Goal: Transaction & Acquisition: Register for event/course

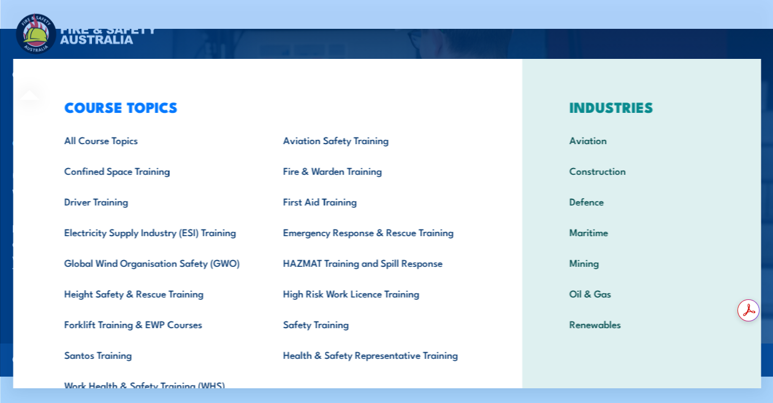
click at [30, 74] on div "COURSE TOPICS All Course Topics Aviation Safety Training Confined Space Trainin…" at bounding box center [266, 252] width 509 height 387
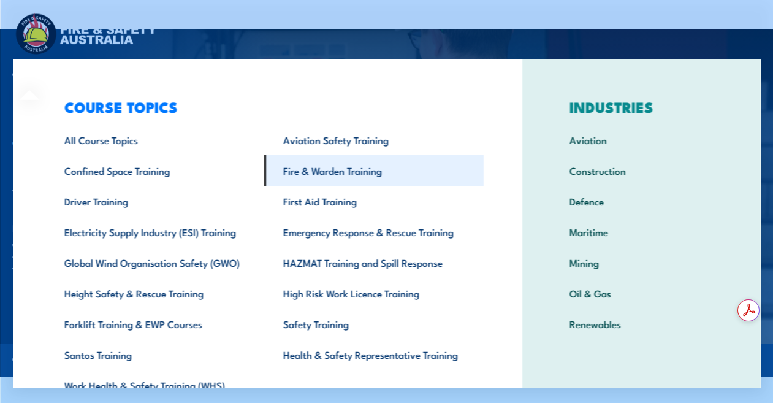
click at [318, 170] on link "Fire & Warden Training" at bounding box center [373, 170] width 219 height 31
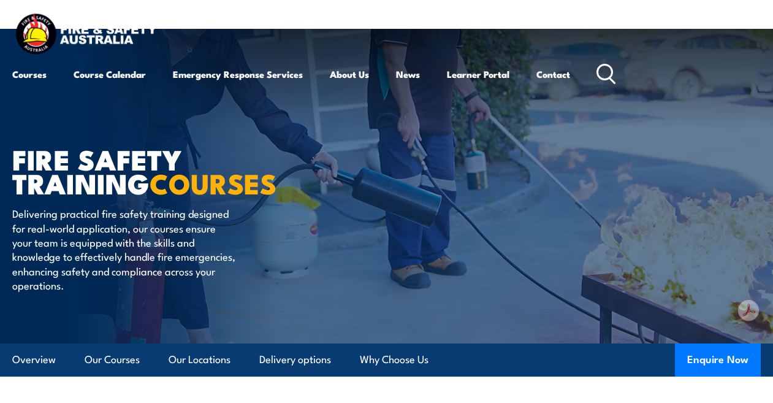
scroll to position [61, 0]
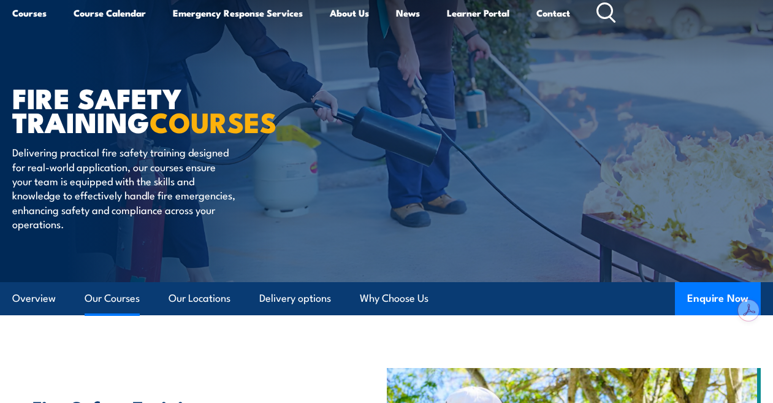
click at [105, 292] on link "Our Courses" at bounding box center [112, 298] width 55 height 32
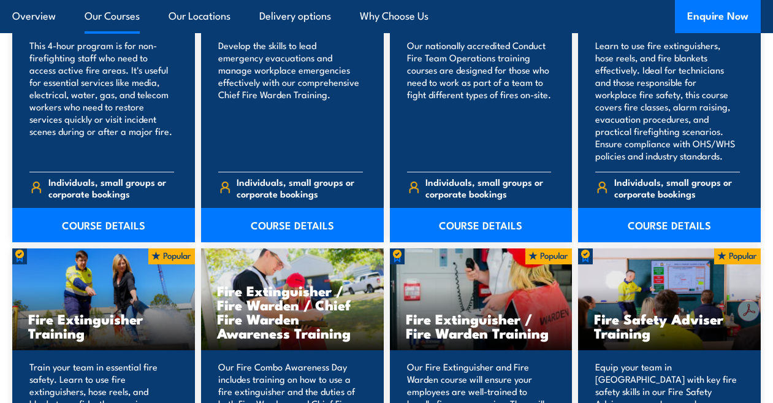
scroll to position [1153, 0]
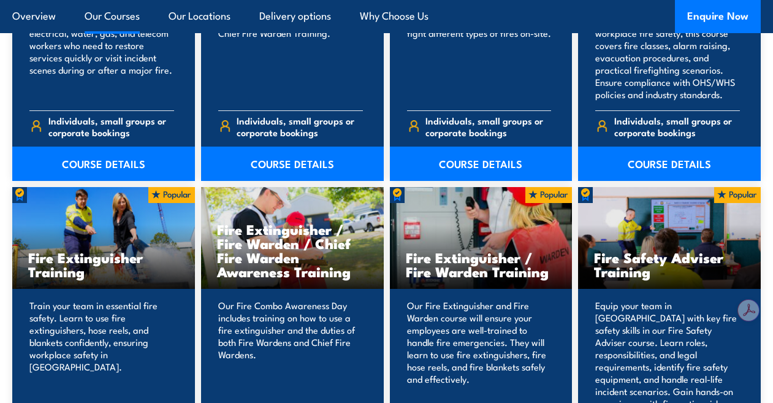
click at [279, 248] on h3 "Fire Extinguisher / Fire Warden / Chief Fire Warden Awareness Training" at bounding box center [292, 250] width 151 height 56
click at [288, 315] on p "Our Fire Combo Awareness Day includes training on how to use a fire extinguishe…" at bounding box center [290, 354] width 145 height 110
click at [276, 259] on h3 "Fire Extinguisher / Fire Warden / Chief Fire Warden Awareness Training" at bounding box center [292, 250] width 151 height 56
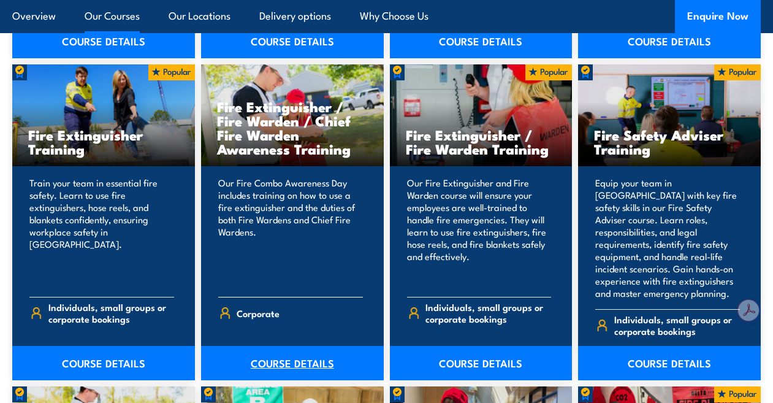
click at [291, 346] on link "COURSE DETAILS" at bounding box center [292, 363] width 183 height 34
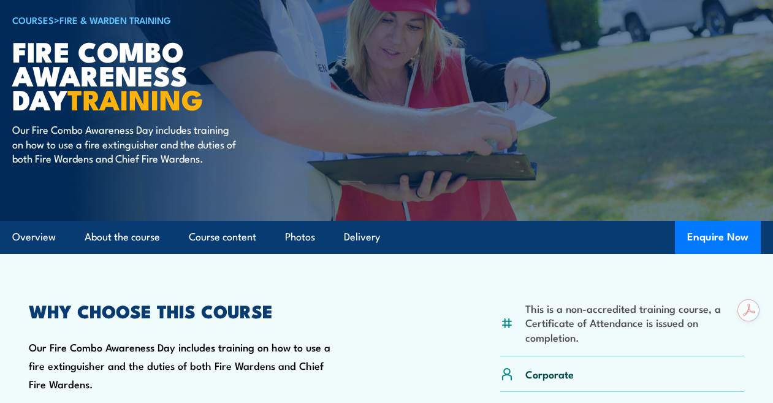
scroll to position [184, 0]
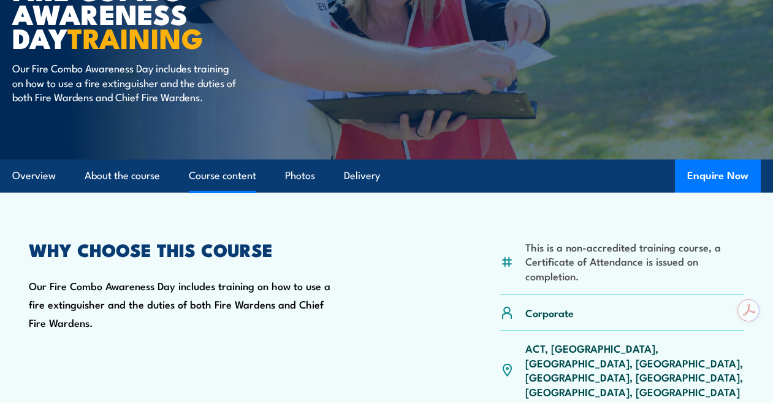
click at [208, 170] on link "Course content" at bounding box center [222, 175] width 67 height 32
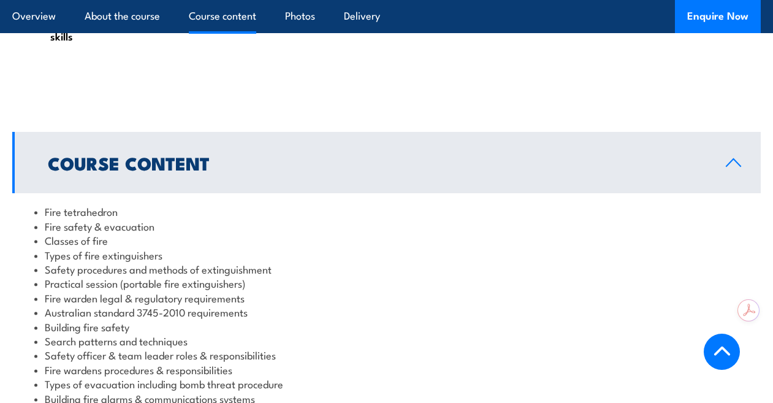
scroll to position [968, 0]
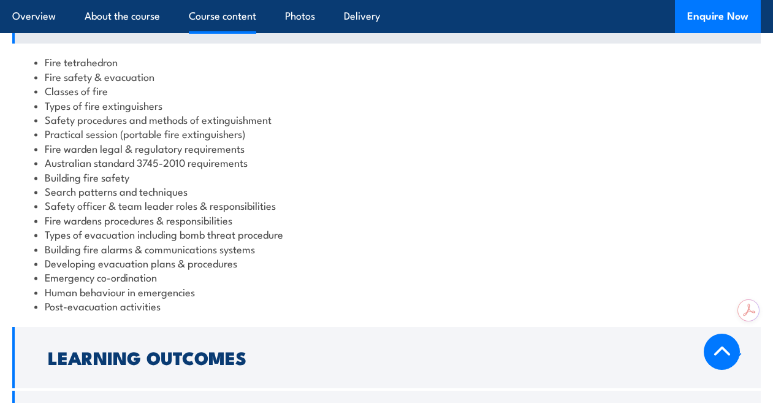
scroll to position [1152, 0]
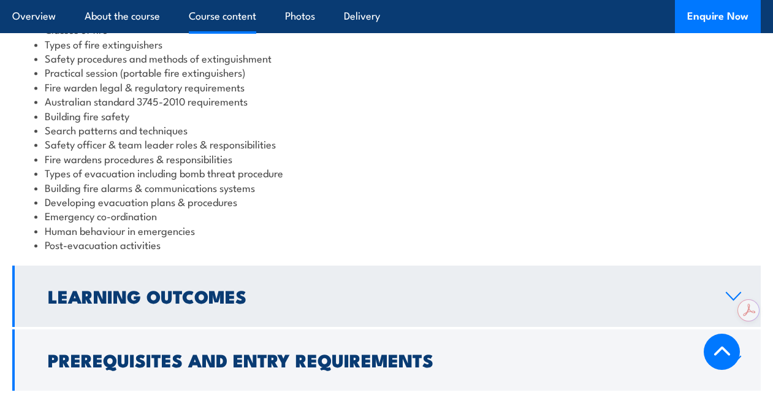
click at [202, 287] on h2 "Learning Outcomes" at bounding box center [377, 295] width 658 height 16
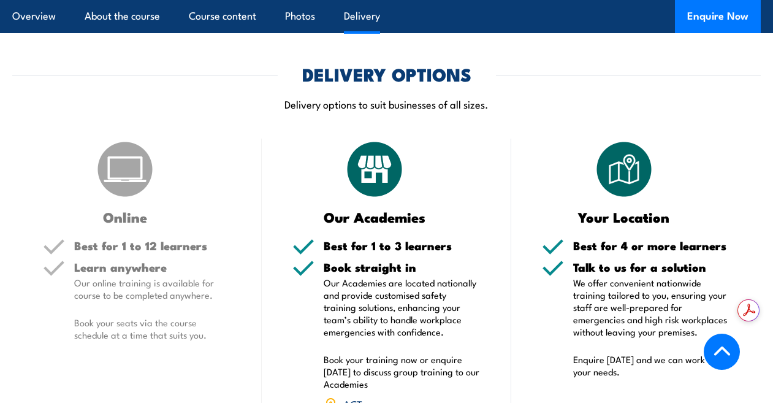
scroll to position [1351, 0]
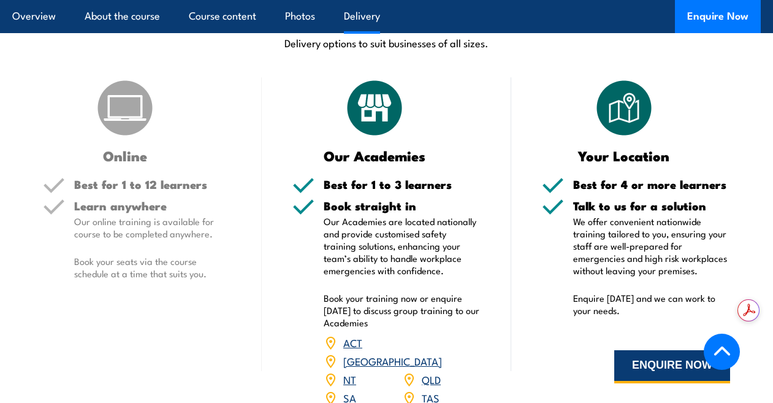
click at [646, 350] on button "ENQUIRE NOW" at bounding box center [672, 366] width 116 height 33
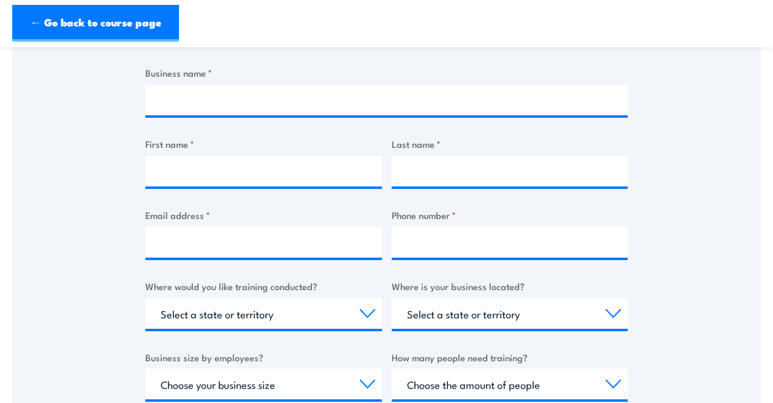
scroll to position [61, 0]
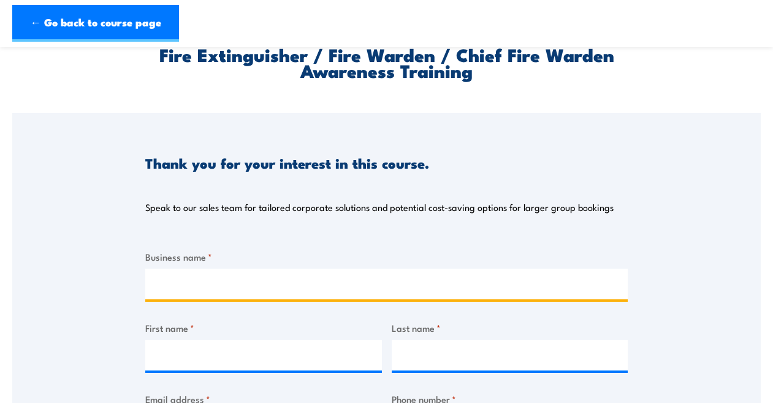
click at [182, 281] on input "Business name *" at bounding box center [386, 283] width 482 height 31
type input "East side Lutheran College"
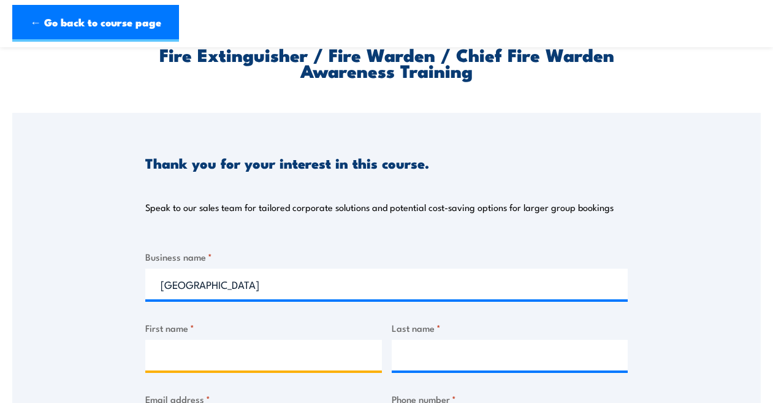
click at [254, 355] on input "First name *" at bounding box center [263, 355] width 237 height 31
type input "sandra"
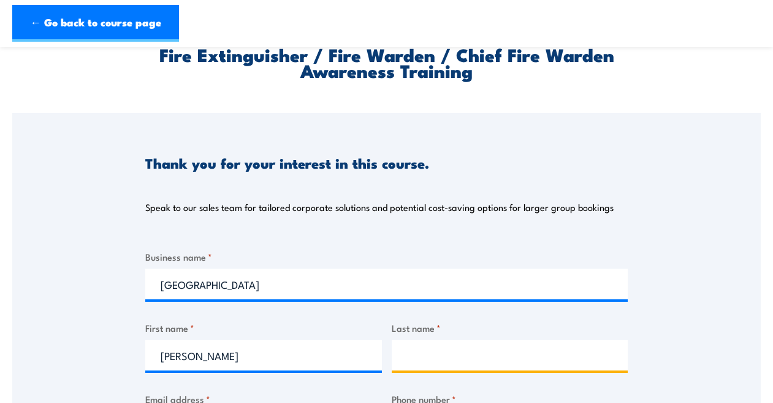
click at [412, 361] on input "Last name *" at bounding box center [510, 355] width 237 height 31
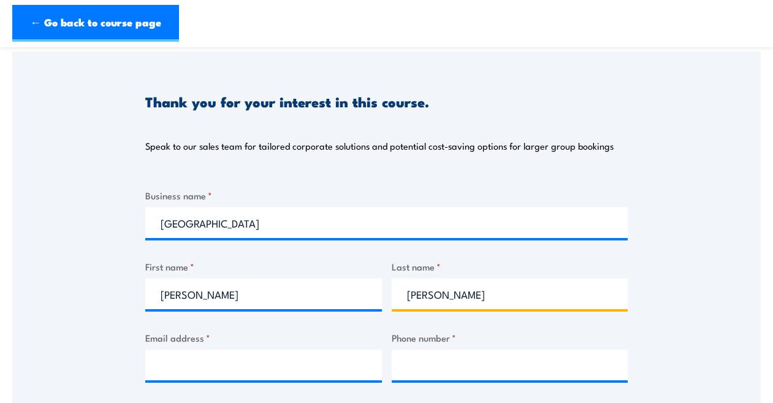
scroll to position [184, 0]
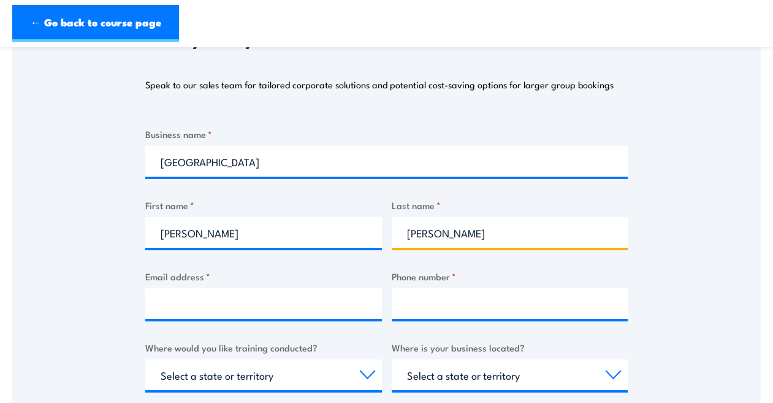
type input "Hodgson"
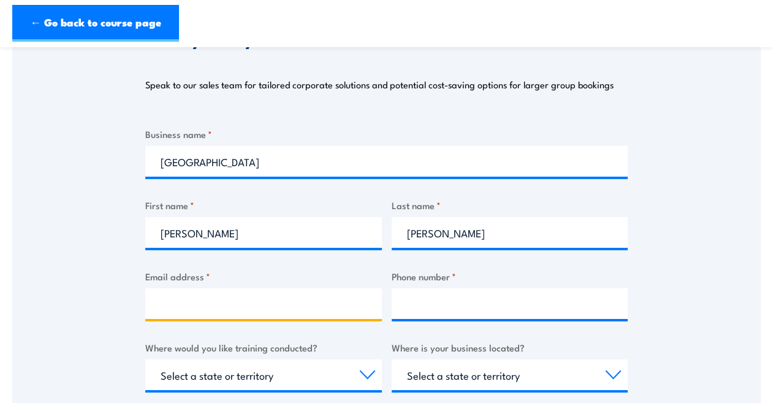
click at [186, 307] on input "Email address *" at bounding box center [263, 303] width 237 height 31
click at [297, 305] on input "sandra.hodgson@elc.tas.gove.au" at bounding box center [263, 303] width 237 height 31
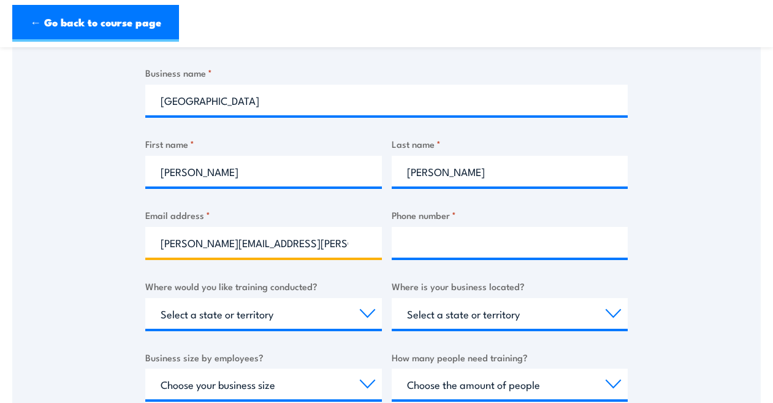
type input "sandra.hodgson@elc.tas.gov.au"
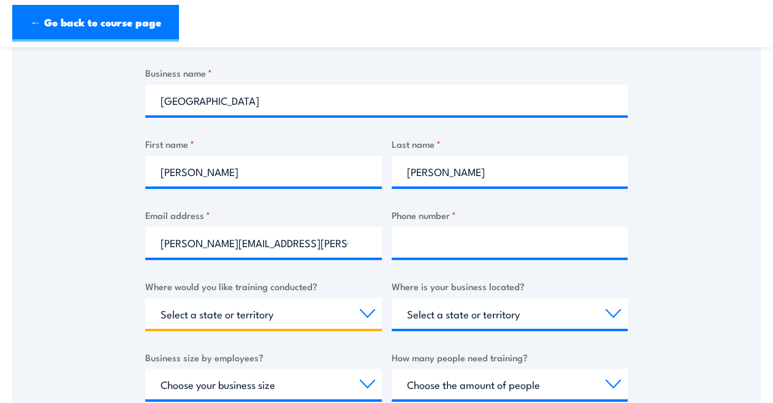
click at [366, 308] on select "Select a state or territory Nationally - multiple locations QLD NSW VIC SA ACT …" at bounding box center [263, 313] width 237 height 31
select select "TAS"
click at [145, 298] on select "Select a state or territory Nationally - multiple locations QLD NSW VIC SA ACT …" at bounding box center [263, 313] width 237 height 31
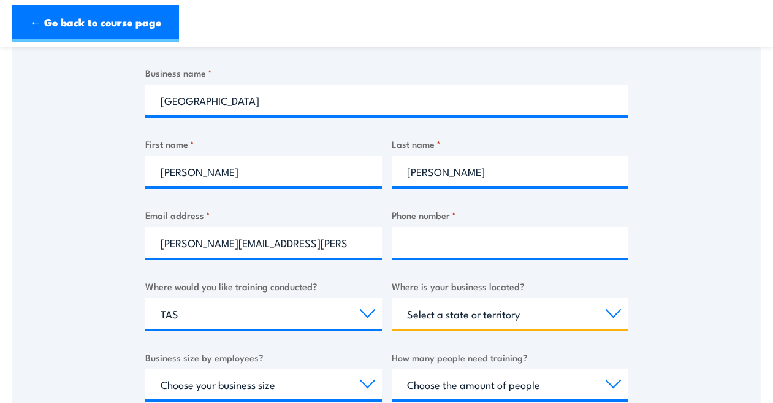
click at [609, 310] on select "Select a state or territory QLD NSW VIC SA ACT WA TAS NT" at bounding box center [510, 313] width 237 height 31
select select "TAS"
click at [392, 298] on select "Select a state or territory QLD NSW VIC SA ACT WA TAS NT" at bounding box center [510, 313] width 237 height 31
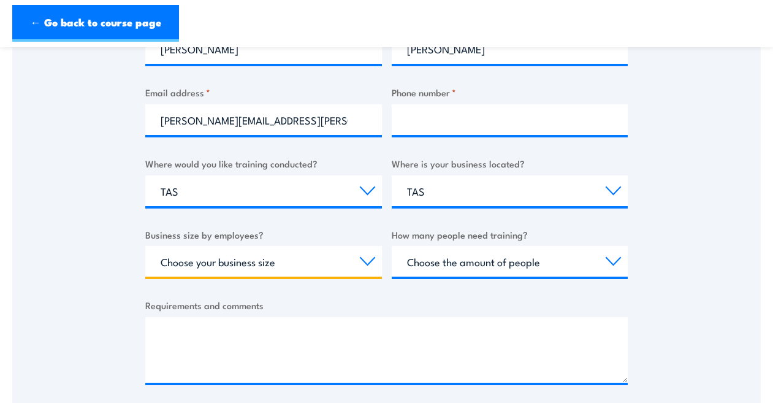
click at [367, 256] on select "Choose your business size 1 to 19 20 to 199 200+" at bounding box center [263, 261] width 237 height 31
select select "20 to 199"
click at [145, 246] on select "Choose your business size 1 to 19 20 to 199 200+" at bounding box center [263, 261] width 237 height 31
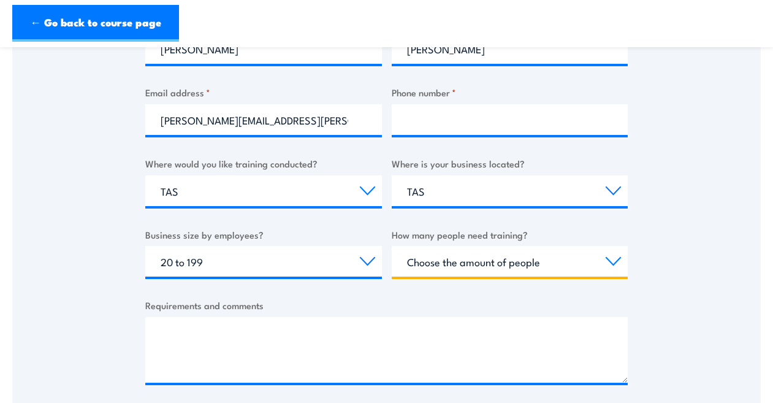
click at [619, 259] on select "Choose the amount of people 1 to 4 5 to 19 20+" at bounding box center [510, 261] width 237 height 31
select select "5 to 19"
click at [392, 246] on select "Choose the amount of people 1 to 4 5 to 19 20+" at bounding box center [510, 261] width 237 height 31
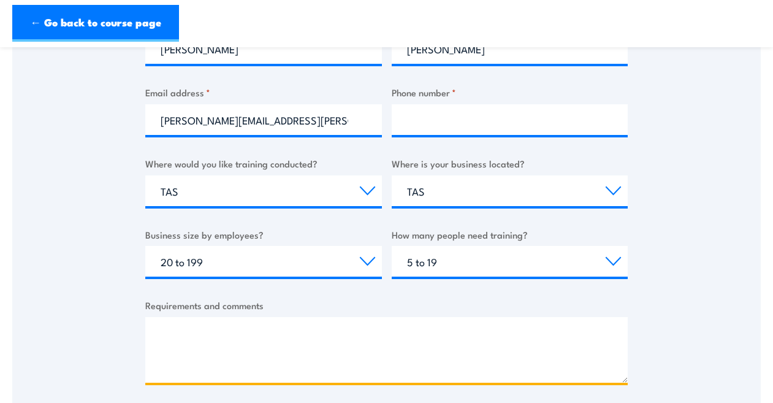
click at [211, 348] on textarea "Requirements and comments" at bounding box center [386, 350] width 482 height 66
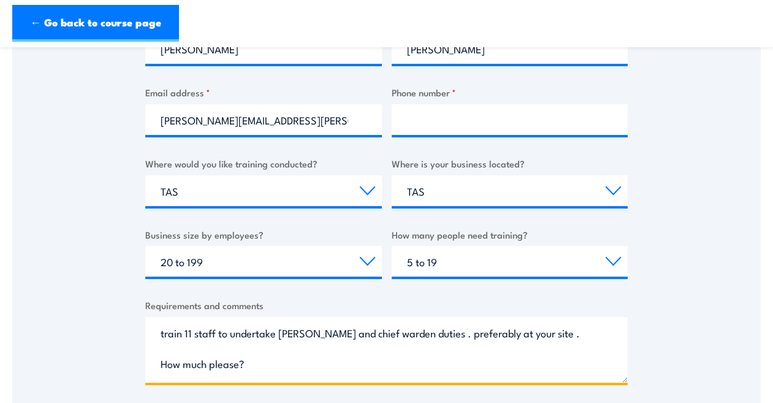
type textarea "train 11 staff to undertake warden and chief warden duties . preferably at your…"
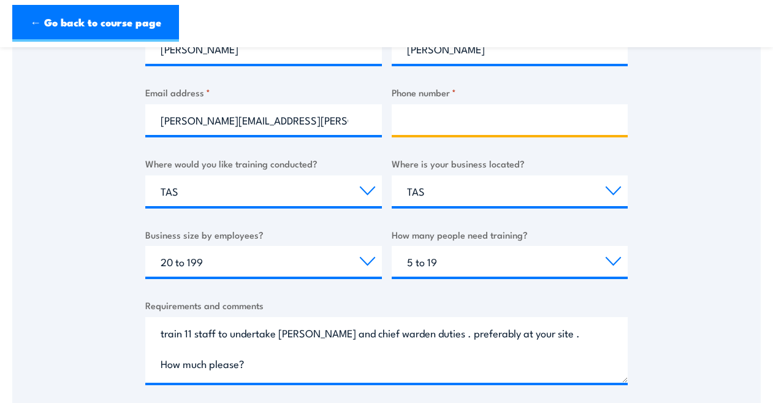
click at [443, 117] on input "Phone number *" at bounding box center [510, 119] width 237 height 31
type input "0400000000"
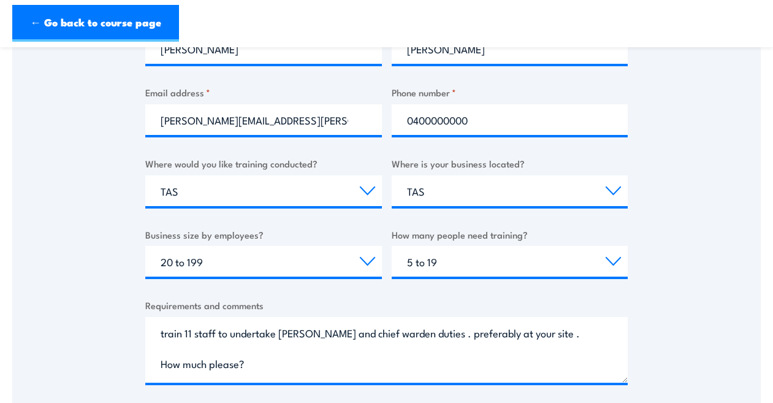
click at [544, 156] on label "Where is your business located?" at bounding box center [510, 163] width 237 height 14
click at [544, 175] on select "Select a state or territory QLD NSW VIC SA ACT WA TAS NT" at bounding box center [510, 190] width 237 height 31
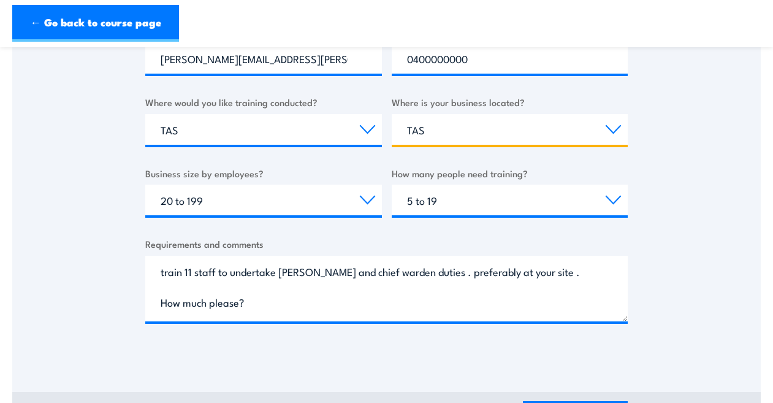
scroll to position [490, 0]
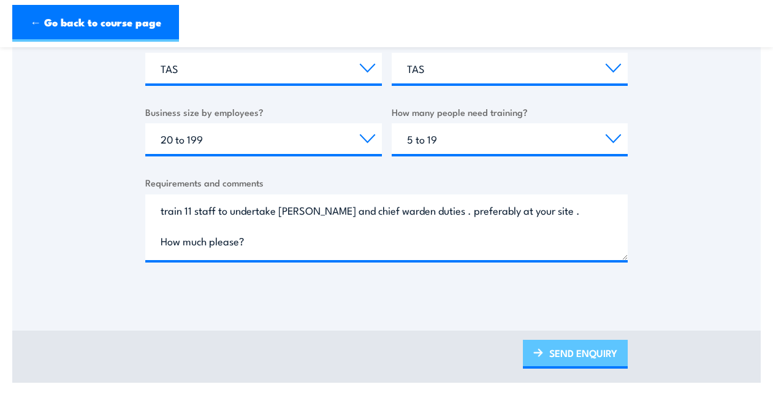
click at [561, 352] on link "SEND ENQUIRY" at bounding box center [575, 354] width 105 height 29
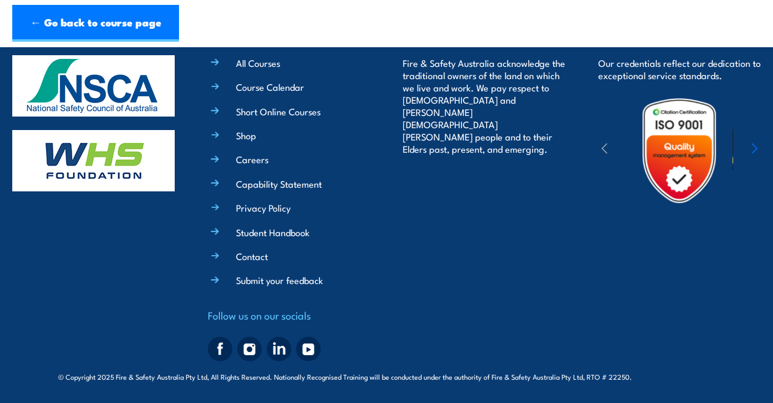
scroll to position [509, 0]
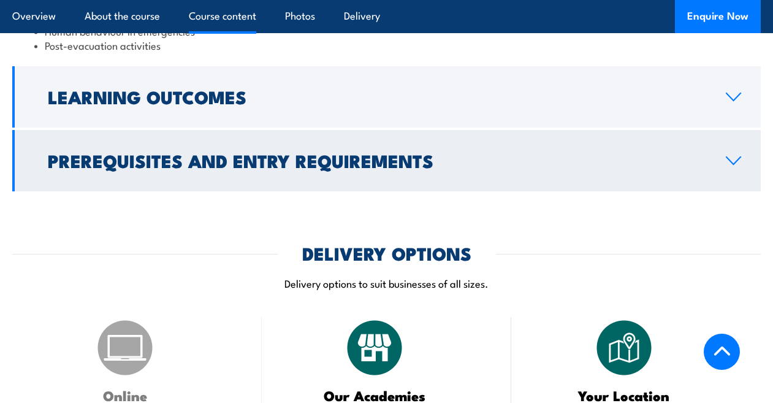
click at [185, 152] on h2 "Prerequisites and Entry Requirements" at bounding box center [377, 160] width 658 height 16
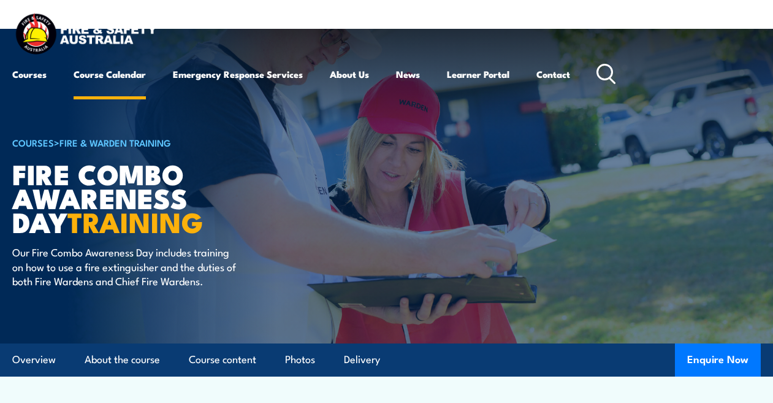
click at [120, 72] on link "Course Calendar" at bounding box center [110, 73] width 72 height 29
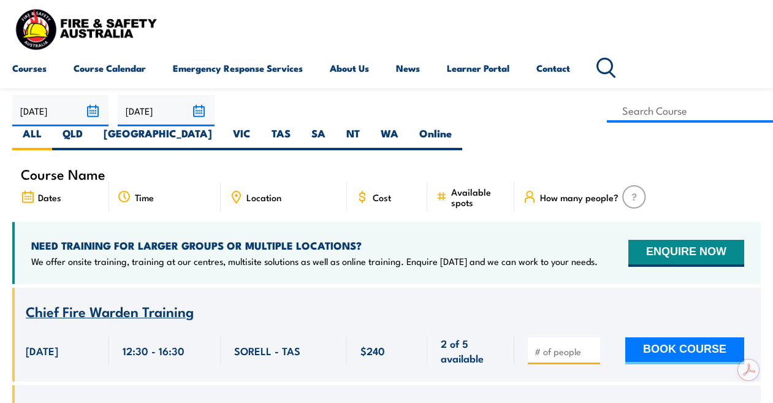
scroll to position [245, 0]
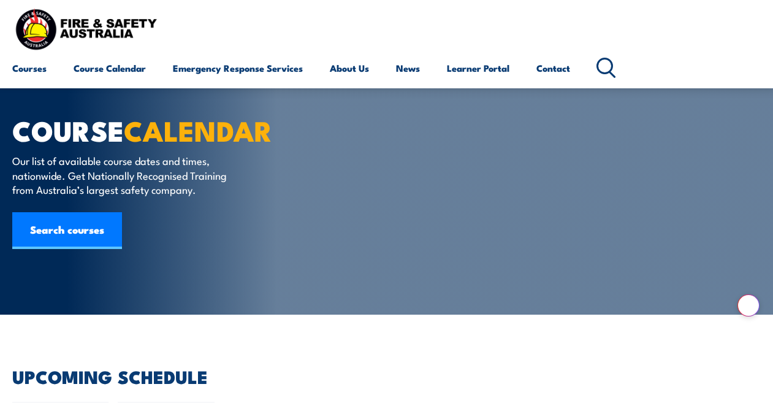
radio input "true"
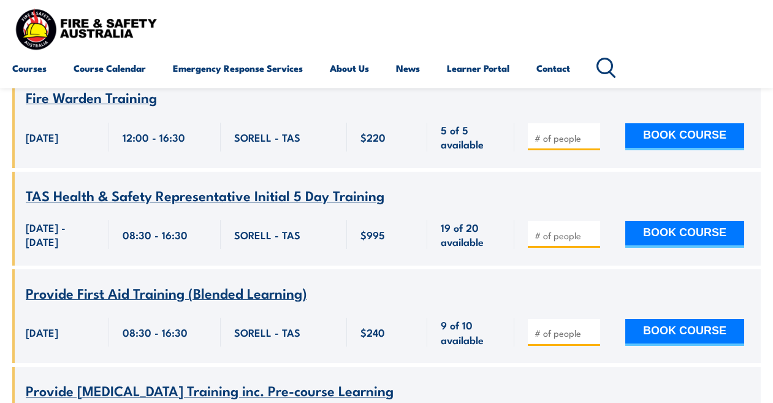
scroll to position [1226, 0]
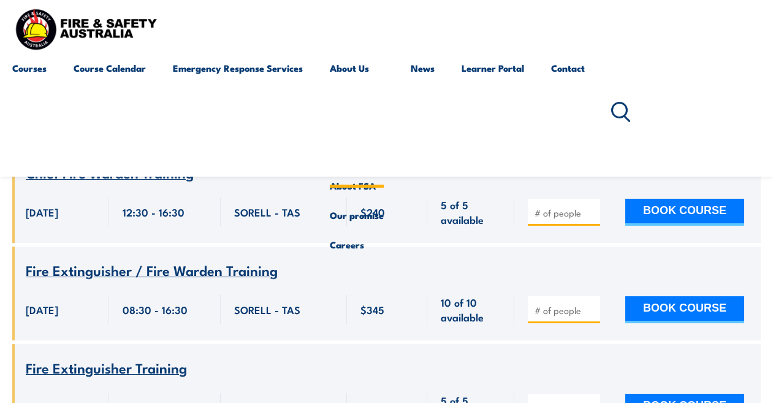
click at [349, 66] on link "About Us" at bounding box center [357, 112] width 54 height 118
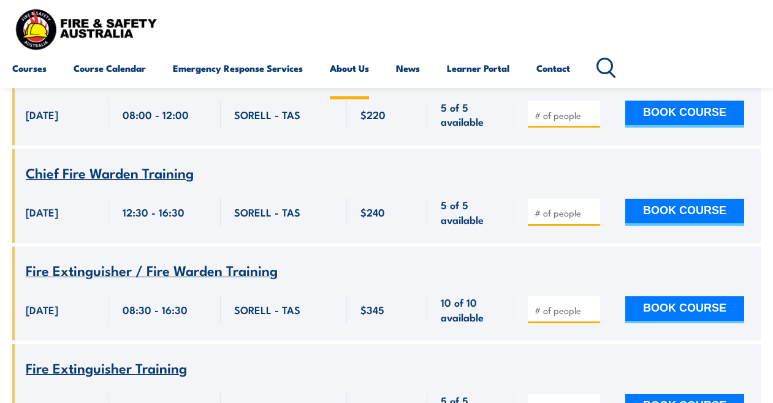
click at [349, 63] on link "About Us" at bounding box center [349, 67] width 39 height 29
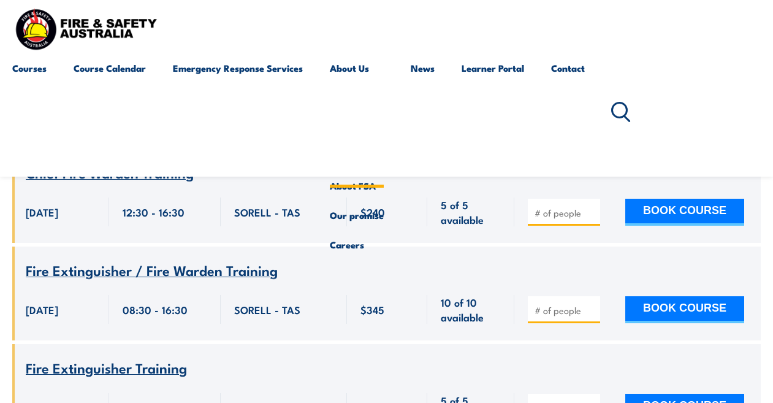
click at [347, 67] on link "About Us" at bounding box center [357, 112] width 54 height 118
